Goal: Task Accomplishment & Management: Use online tool/utility

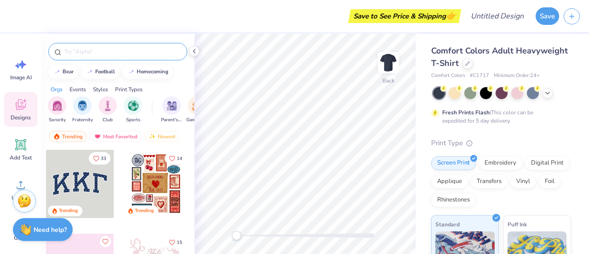
click at [97, 48] on input "text" at bounding box center [123, 51] width 118 height 9
type input "panhellenic"
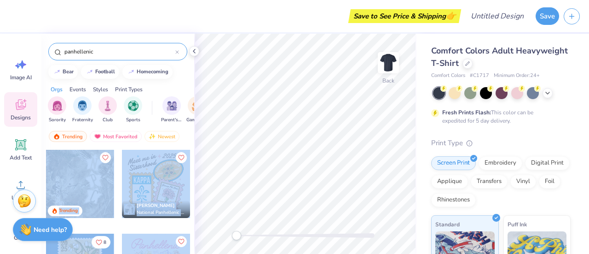
drag, startPoint x: 194, startPoint y: 165, endPoint x: 192, endPoint y: 173, distance: 8.6
click at [192, 173] on div "Save to See Price & Shipping 👉 Design Title Save Image AI Designs Add Text Uplo…" at bounding box center [294, 127] width 589 height 254
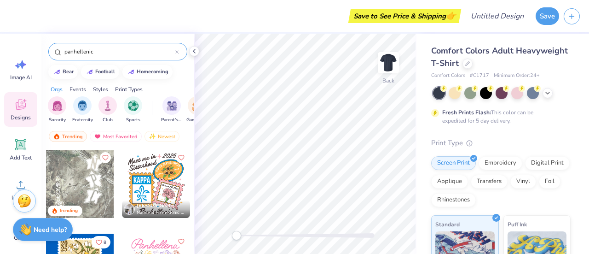
click at [47, 144] on div "Trending Most Favorited Newest" at bounding box center [117, 138] width 153 height 21
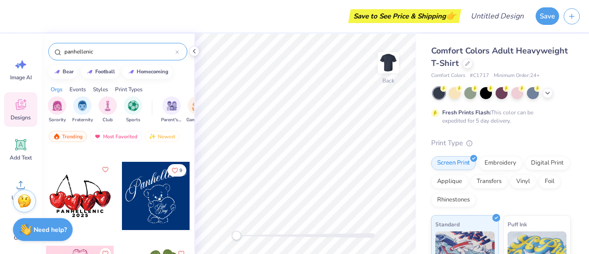
scroll to position [1616, 0]
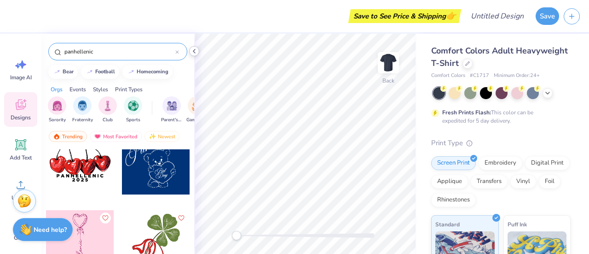
click at [195, 53] on icon at bounding box center [194, 50] width 7 height 7
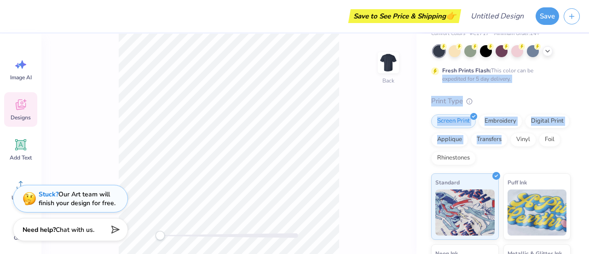
scroll to position [0, 0]
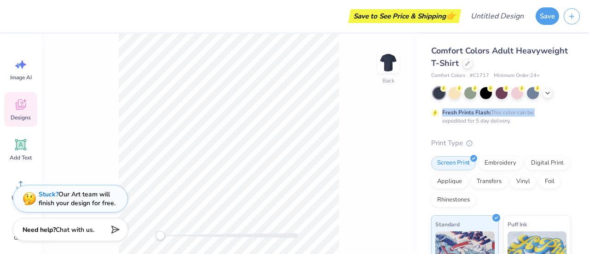
drag, startPoint x: 589, startPoint y: 109, endPoint x: 576, endPoint y: 88, distance: 24.4
click at [576, 88] on div "Comfort Colors Adult Heavyweight T-Shirt Comfort Colors # C1717 Minimum Order: …" at bounding box center [503, 144] width 173 height 220
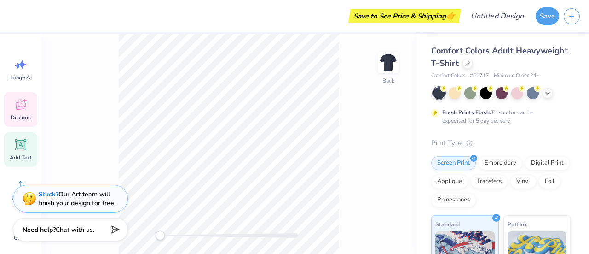
click at [22, 149] on icon at bounding box center [21, 145] width 14 height 14
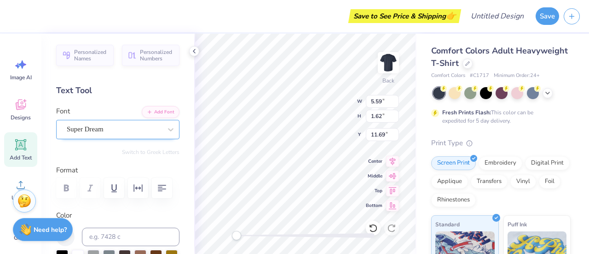
click at [105, 130] on div "Super Dream" at bounding box center [114, 129] width 97 height 14
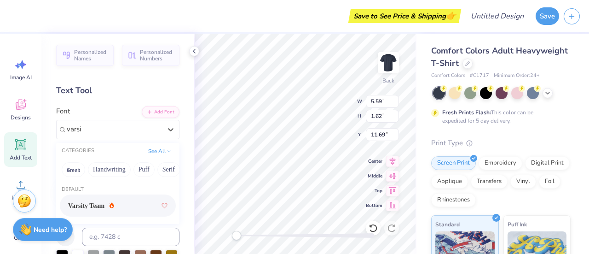
click at [99, 205] on span "Varsity Team" at bounding box center [86, 206] width 36 height 10
type input "varsi"
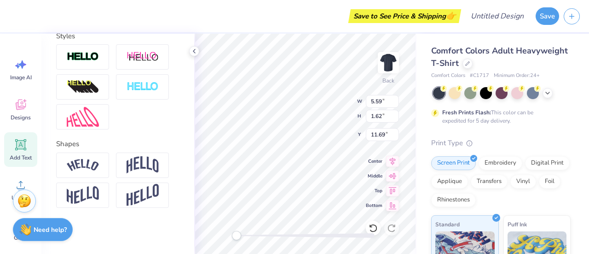
scroll to position [321, 0]
type textarea "PANHEL"
click at [137, 171] on img at bounding box center [143, 164] width 32 height 17
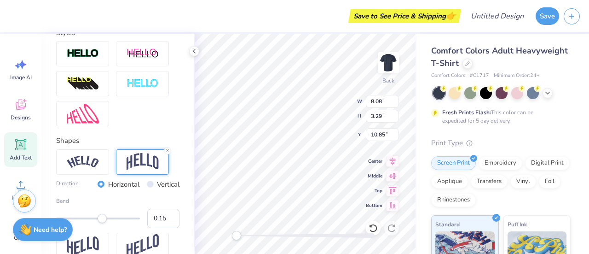
type input "0.14"
drag, startPoint x: 113, startPoint y: 233, endPoint x: 100, endPoint y: 232, distance: 13.4
click at [100, 223] on div "Accessibility label" at bounding box center [99, 218] width 9 height 9
type input "0.15"
click at [100, 223] on div "Accessibility label" at bounding box center [99, 218] width 9 height 9
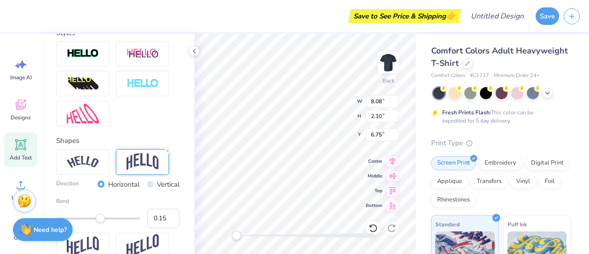
type input "2.10"
type input "6.75"
type input "10.37"
type input "2.69"
type input "6.16"
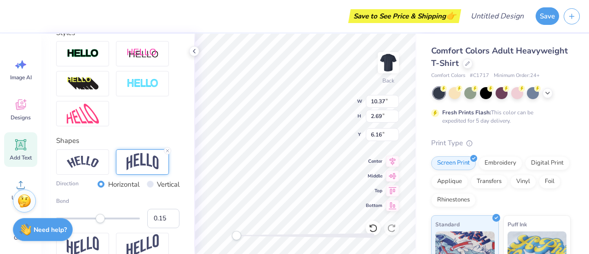
type input "11.54"
type input "2.99"
type input "6.07"
type textarea "W&M PANHEL"
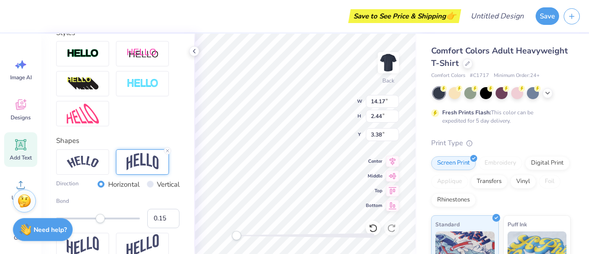
type textarea "W&M PANHEL"
type input "10.31"
type input "6.21"
type input "12.49"
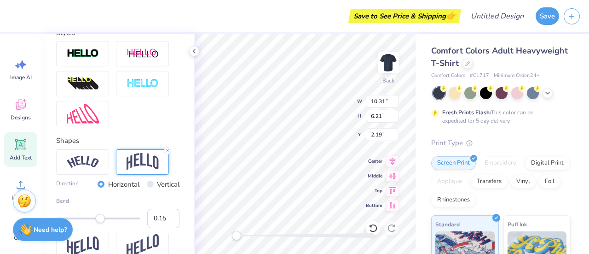
type input "7.52"
type textarea "W&M PANHEL"
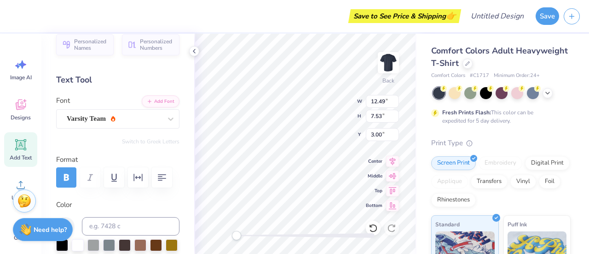
scroll to position [12, 0]
click at [396, 119] on input "7.52" at bounding box center [382, 116] width 33 height 13
click at [396, 119] on input "7.51" at bounding box center [382, 116] width 33 height 13
click at [396, 119] on input "7.5" at bounding box center [382, 116] width 33 height 13
click at [396, 119] on input "7.49" at bounding box center [382, 116] width 33 height 13
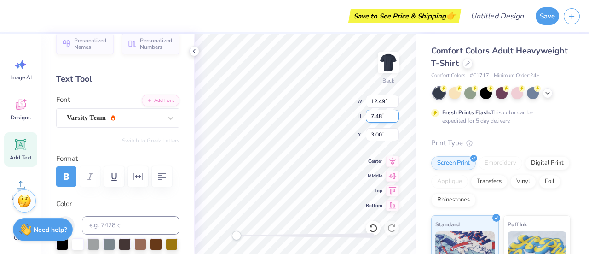
click at [396, 119] on input "7.48" at bounding box center [382, 116] width 33 height 13
click at [396, 119] on input "7.47" at bounding box center [382, 116] width 33 height 13
type input "7.46"
click at [396, 119] on input "7.46" at bounding box center [382, 116] width 33 height 13
click at [380, 117] on input "7.53" at bounding box center [382, 116] width 33 height 13
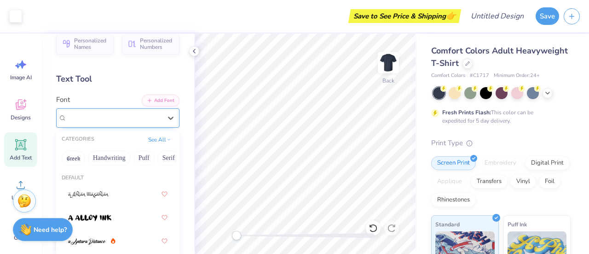
click at [129, 111] on div "Varsity Team" at bounding box center [114, 118] width 97 height 14
click at [169, 119] on div at bounding box center [171, 118] width 17 height 17
click at [77, 160] on button "Greek" at bounding box center [73, 158] width 23 height 15
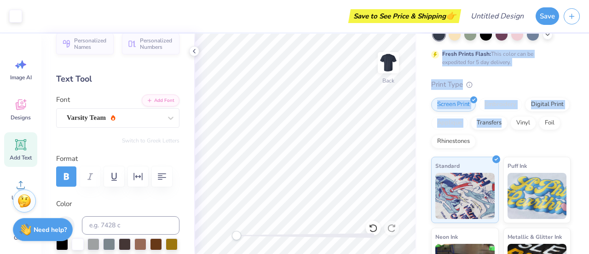
scroll to position [64, 0]
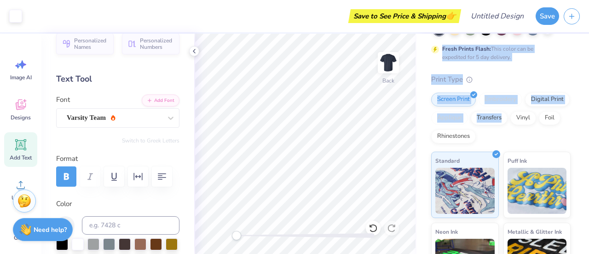
drag, startPoint x: 589, startPoint y: 91, endPoint x: 589, endPoint y: 124, distance: 33.6
click at [589, 124] on div "Comfort Colors Adult Heavyweight T-Shirt Comfort Colors # C1717 Minimum Order: …" at bounding box center [503, 144] width 173 height 220
click at [166, 116] on icon at bounding box center [170, 117] width 9 height 9
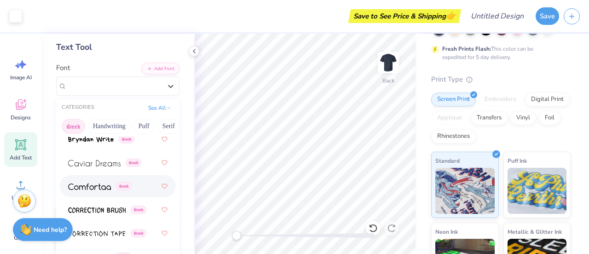
scroll to position [0, 0]
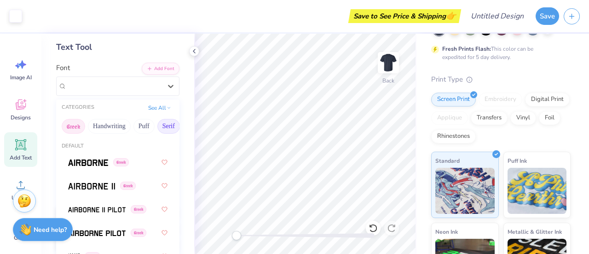
click at [167, 125] on button "Serif" at bounding box center [168, 126] width 23 height 15
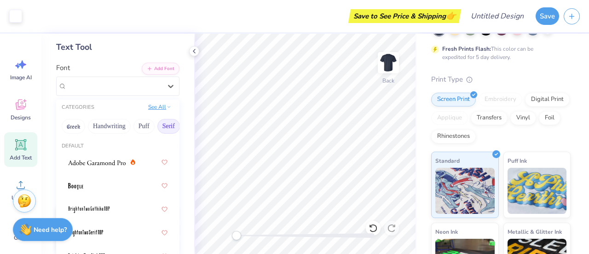
click at [159, 109] on button "See All" at bounding box center [160, 106] width 29 height 9
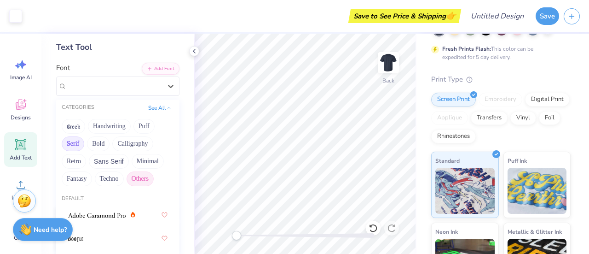
click at [132, 178] on button "Others" at bounding box center [140, 178] width 27 height 15
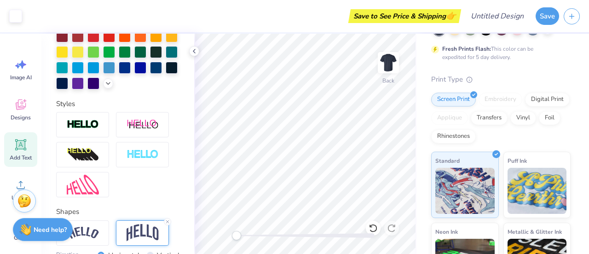
scroll to position [252, 0]
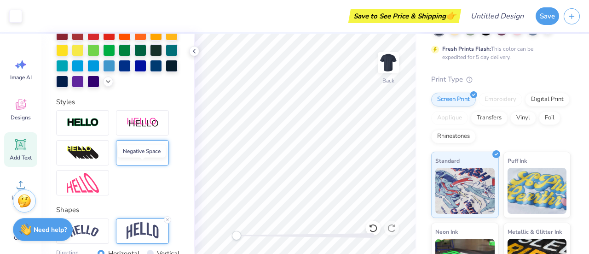
click at [130, 158] on img at bounding box center [143, 152] width 32 height 11
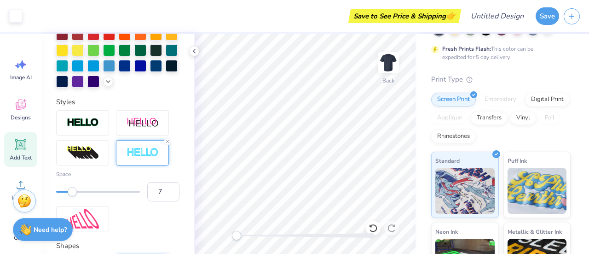
type input "8"
drag, startPoint x: 59, startPoint y: 207, endPoint x: 85, endPoint y: 205, distance: 25.8
click at [85, 196] on div "Accessibility label" at bounding box center [84, 191] width 9 height 9
type input "4"
drag, startPoint x: 85, startPoint y: 205, endPoint x: 70, endPoint y: 204, distance: 15.2
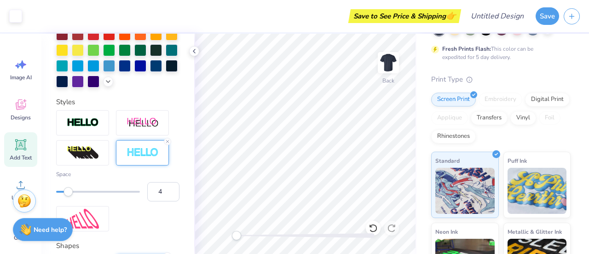
click at [70, 196] on div "Accessibility label" at bounding box center [68, 191] width 9 height 9
click at [66, 196] on div "Accessibility label" at bounding box center [68, 191] width 9 height 9
type input "3"
click at [64, 196] on div at bounding box center [98, 191] width 84 height 9
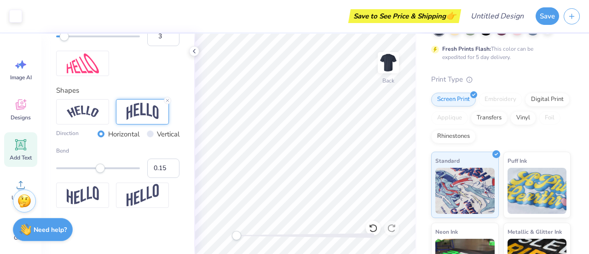
scroll to position [422, 0]
click at [147, 135] on input "Vertical" at bounding box center [150, 133] width 7 height 7
radio input "true"
click at [108, 137] on label "Horizontal" at bounding box center [123, 134] width 31 height 11
click at [99, 137] on input "Horizontal" at bounding box center [101, 133] width 7 height 7
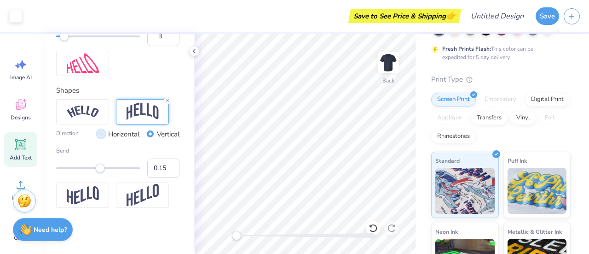
radio input "true"
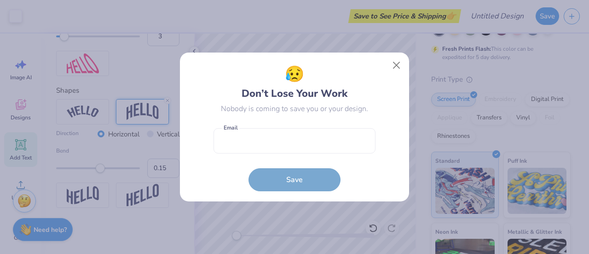
click at [192, 204] on div "😥 Don’t Lose Your Work Nobody is coming to save you or your design. Email is a …" at bounding box center [294, 127] width 589 height 254
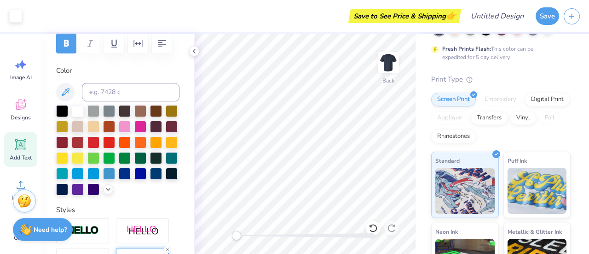
scroll to position [152, 0]
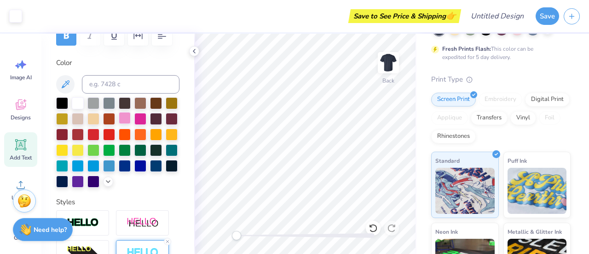
click at [131, 120] on div at bounding box center [125, 118] width 12 height 12
click at [79, 103] on div at bounding box center [78, 102] width 12 height 12
click at [150, 171] on div at bounding box center [156, 165] width 12 height 12
click at [80, 103] on div at bounding box center [78, 102] width 12 height 12
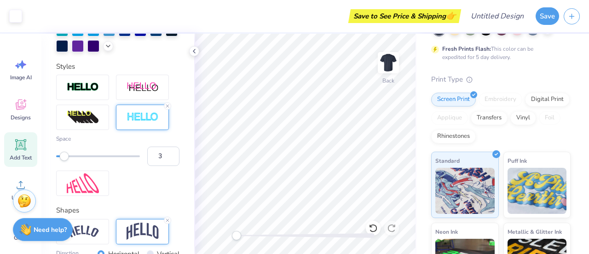
scroll to position [0, 0]
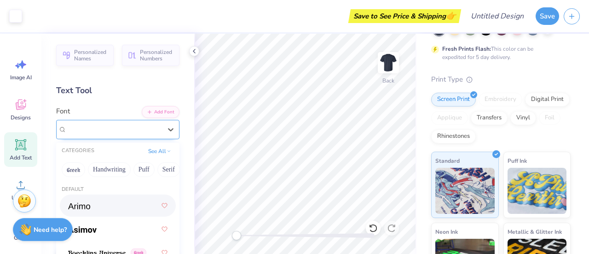
click at [138, 123] on div at bounding box center [114, 129] width 95 height 12
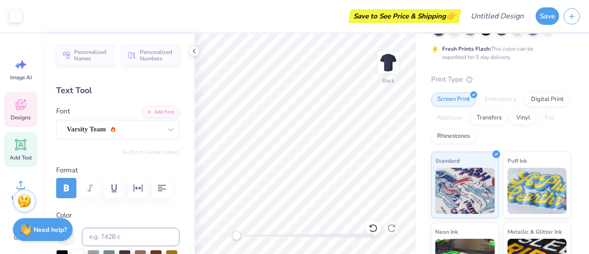
click at [22, 107] on icon at bounding box center [20, 105] width 9 height 7
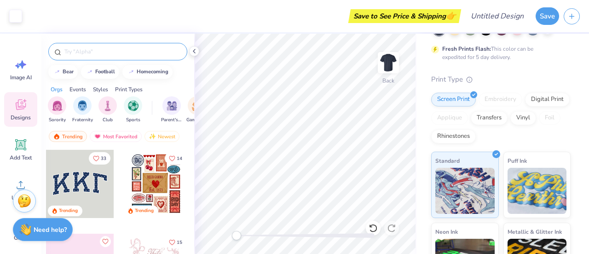
click at [120, 54] on input "text" at bounding box center [123, 51] width 118 height 9
type input "panhellenic"
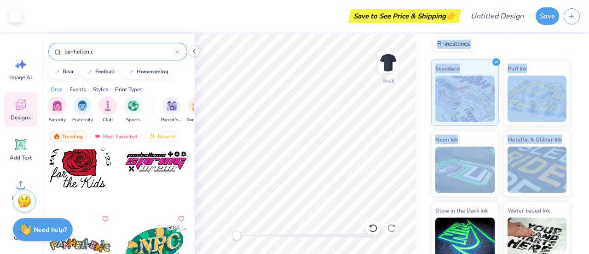
scroll to position [169, 0]
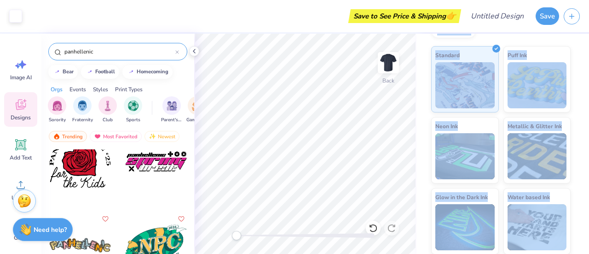
drag, startPoint x: 589, startPoint y: 111, endPoint x: 589, endPoint y: 192, distance: 80.6
click at [589, 192] on div "Comfort Colors Adult Heavyweight T-Shirt Comfort Colors # C1717 Minimum Order: …" at bounding box center [503, 144] width 173 height 220
click at [578, 170] on div "Comfort Colors Adult Heavyweight T-Shirt Comfort Colors # C1717 Minimum Order: …" at bounding box center [503, 60] width 173 height 390
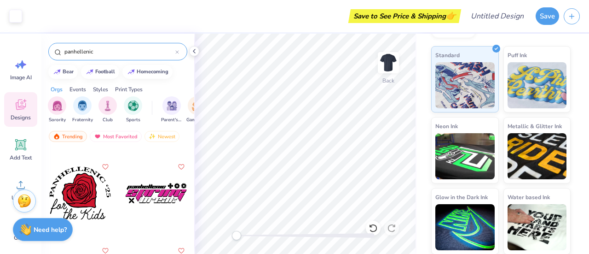
scroll to position [1887, 0]
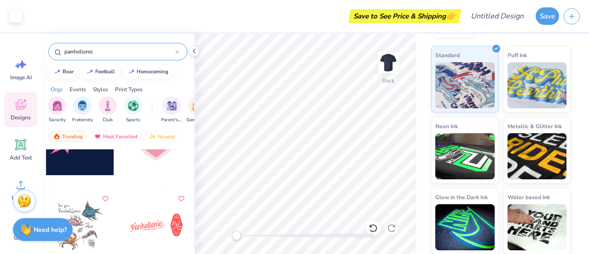
click at [589, 130] on div "Comfort Colors Adult Heavyweight T-Shirt Comfort Colors # C1717 Minimum Order: …" at bounding box center [503, 144] width 173 height 220
